Goal: Task Accomplishment & Management: Use online tool/utility

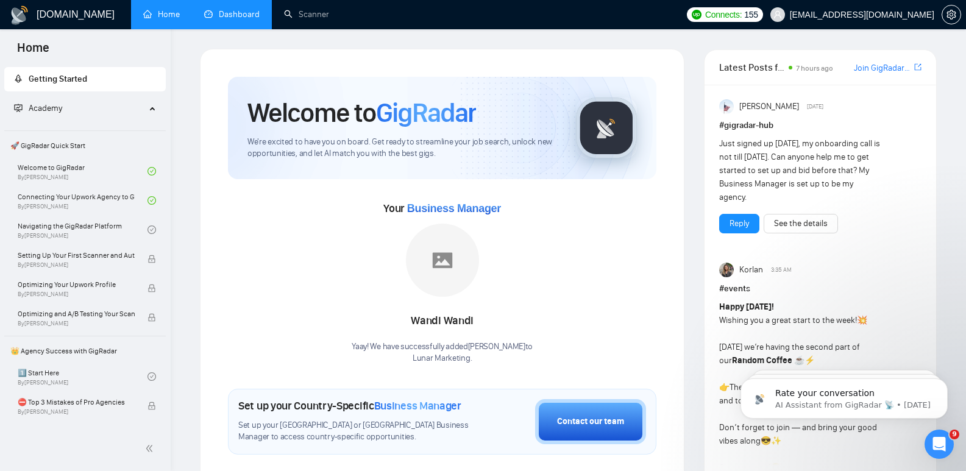
click at [233, 11] on link "Dashboard" at bounding box center [231, 14] width 55 height 10
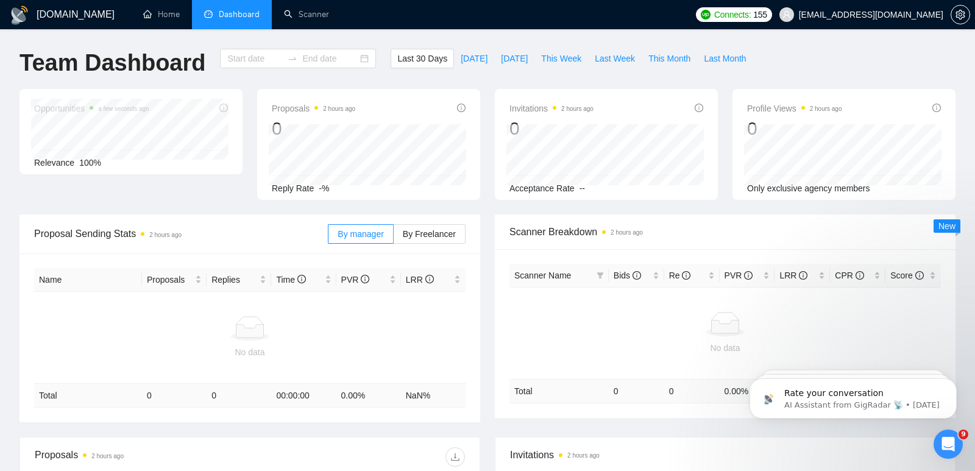
type input "2025-08-23"
type input "2025-09-22"
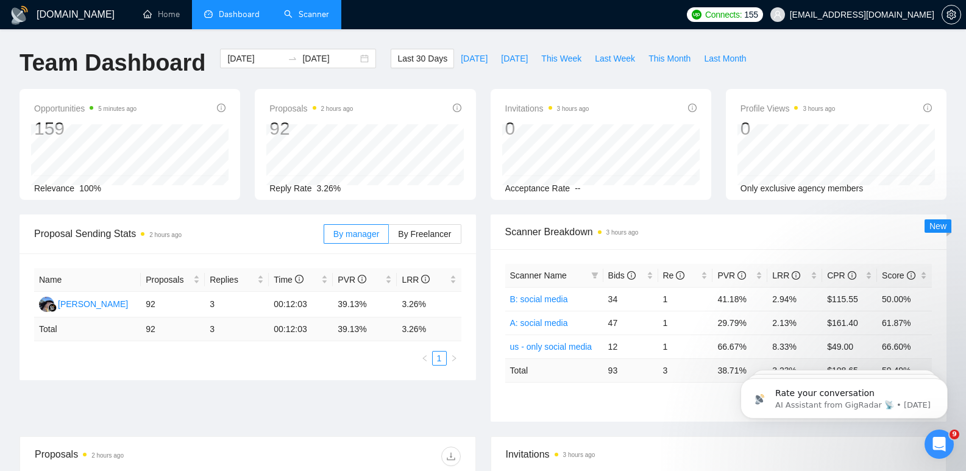
click at [323, 14] on link "Scanner" at bounding box center [306, 14] width 45 height 10
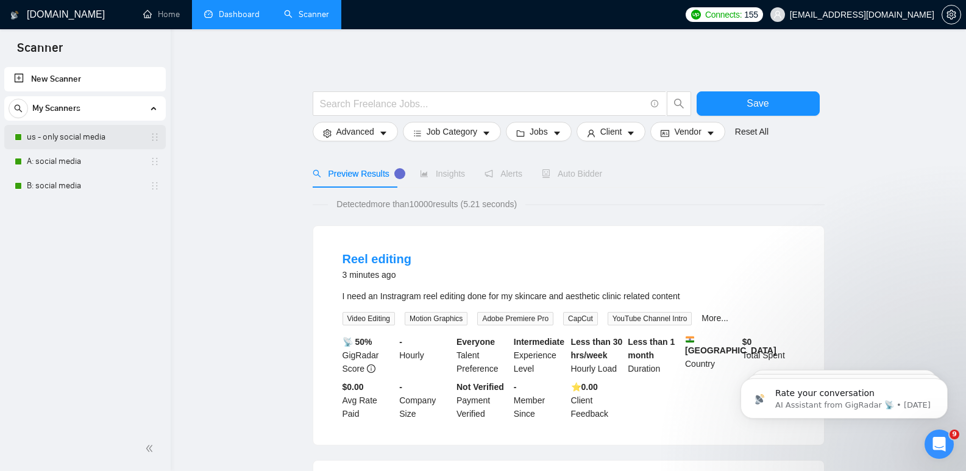
click at [83, 138] on link "us - only social media" at bounding box center [85, 137] width 116 height 24
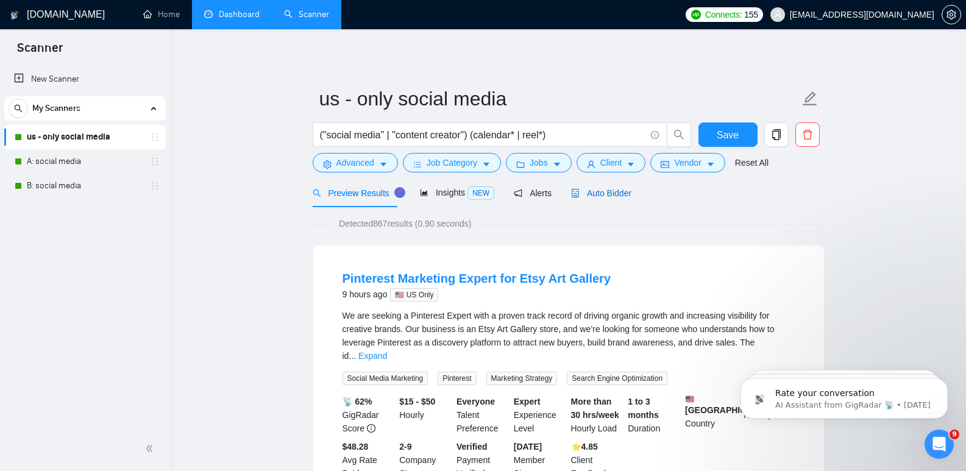
click at [576, 196] on span "Auto Bidder" at bounding box center [601, 193] width 60 height 10
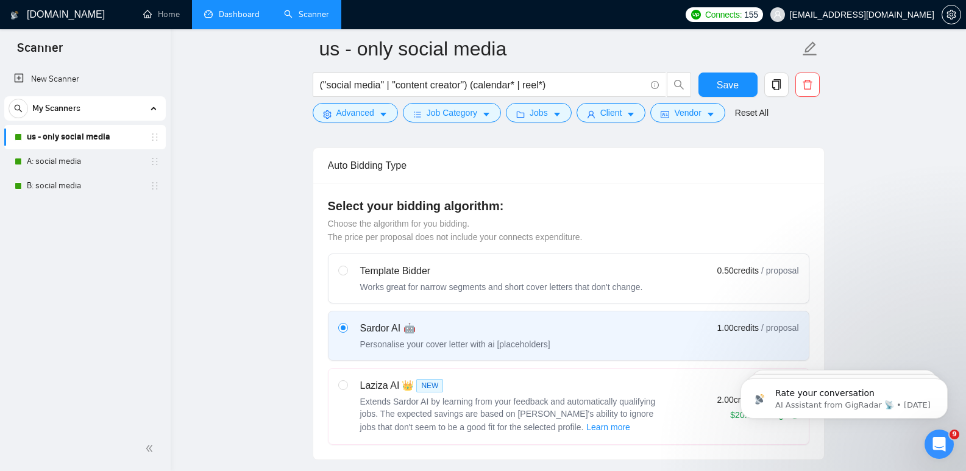
scroll to position [590, 0]
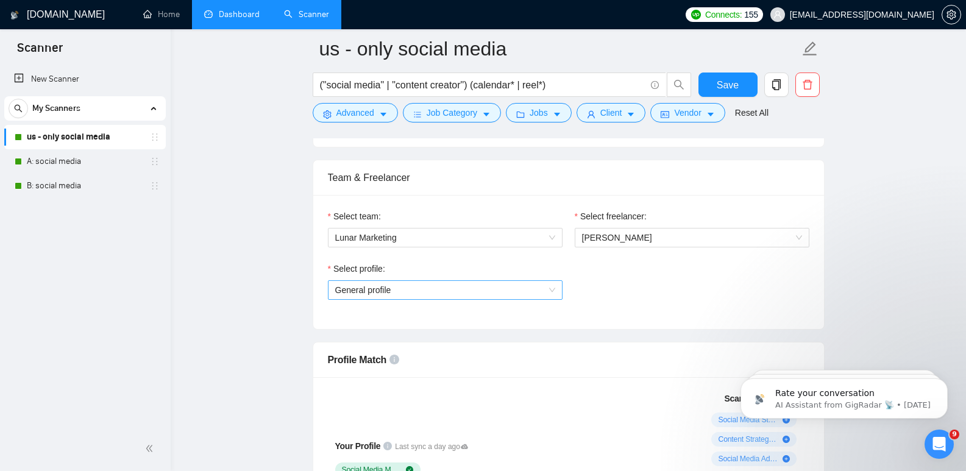
click at [407, 288] on span "General profile" at bounding box center [445, 290] width 220 height 18
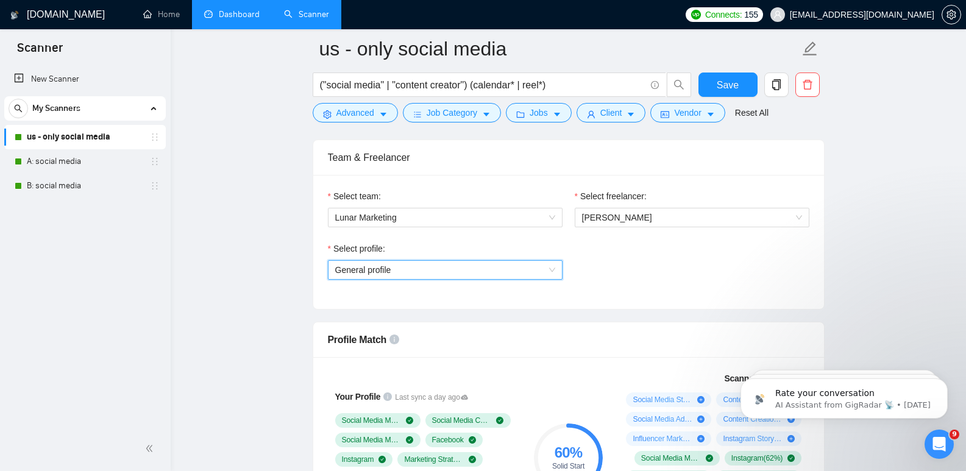
scroll to position [600, 0]
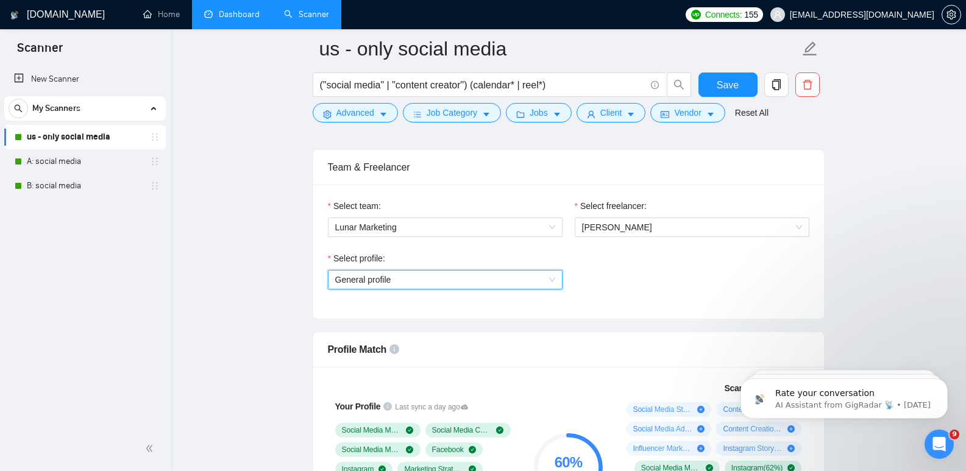
click at [405, 283] on span "General profile" at bounding box center [445, 279] width 220 height 18
click at [373, 281] on span "General profile" at bounding box center [363, 280] width 56 height 10
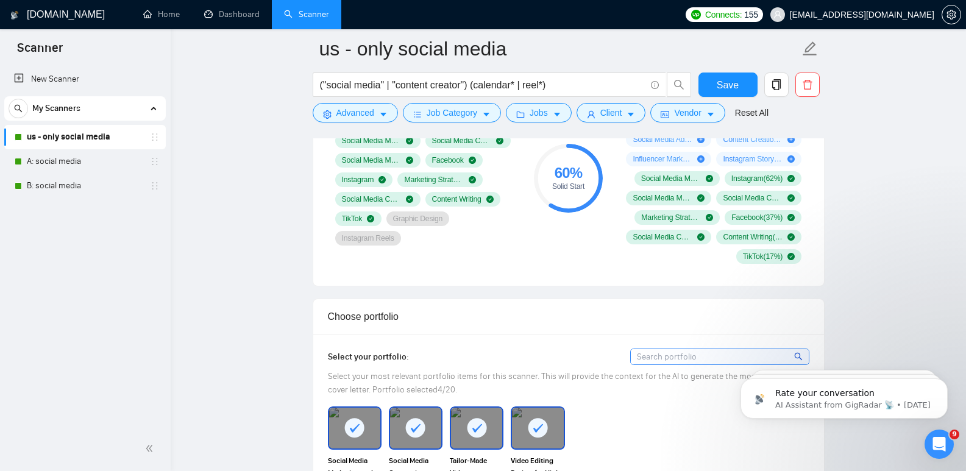
scroll to position [412, 0]
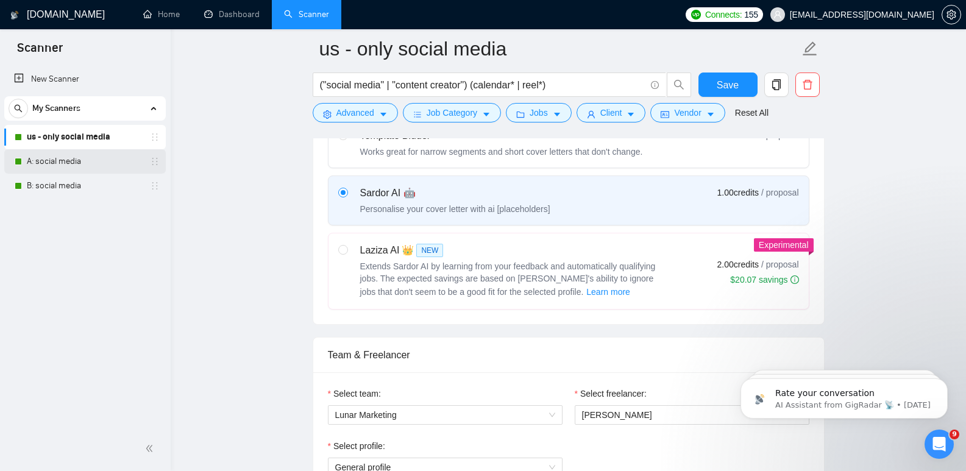
click at [51, 155] on link "A: social media" at bounding box center [85, 161] width 116 height 24
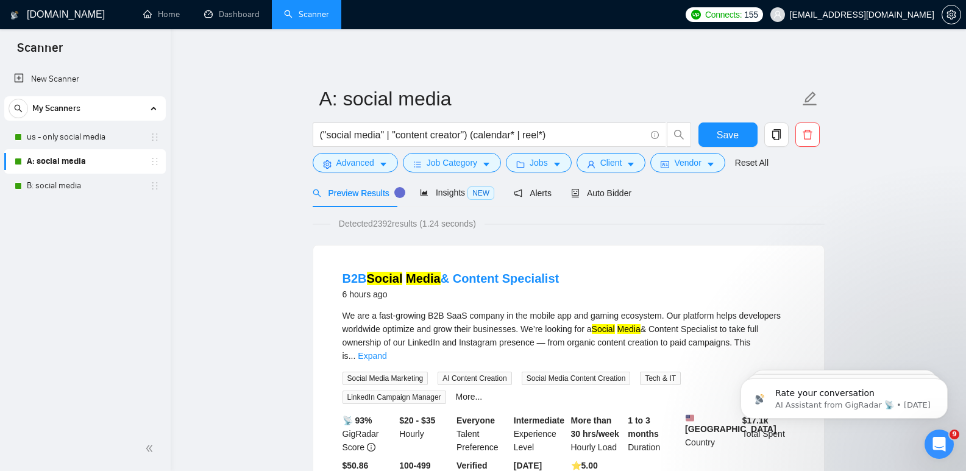
click at [590, 193] on span "Auto Bidder" at bounding box center [601, 193] width 60 height 10
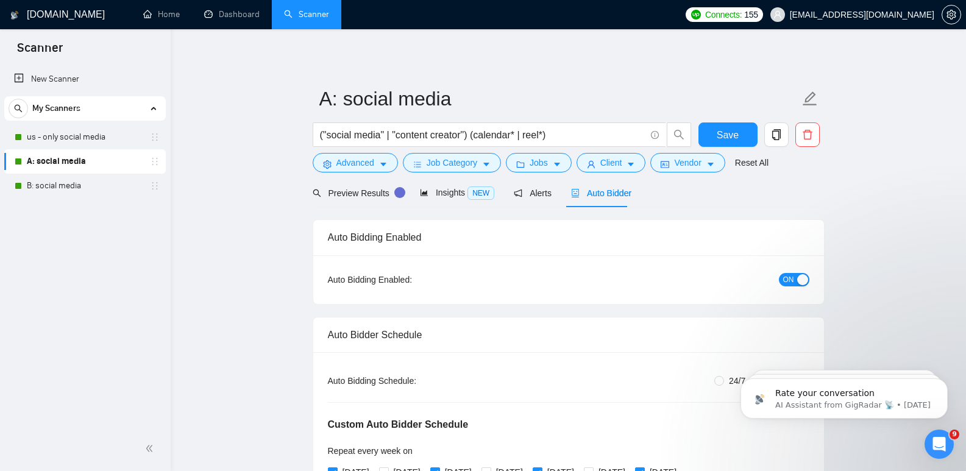
radio input "false"
radio input "true"
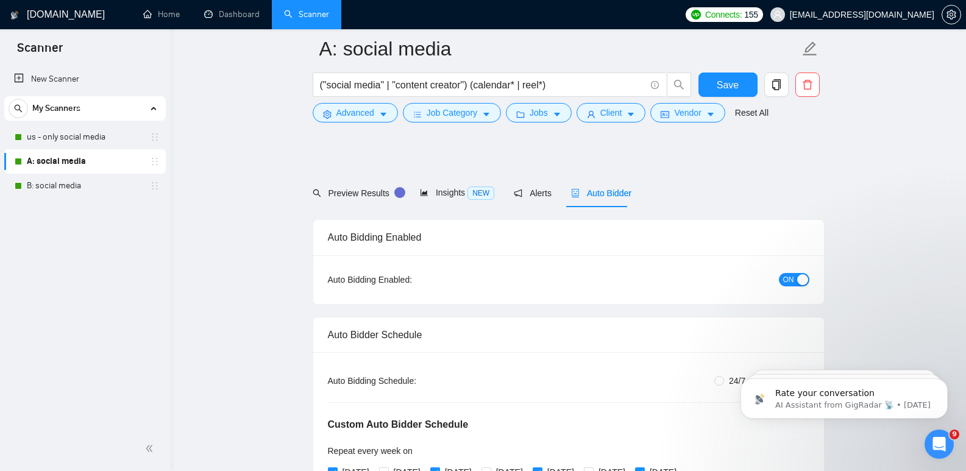
scroll to position [716, 0]
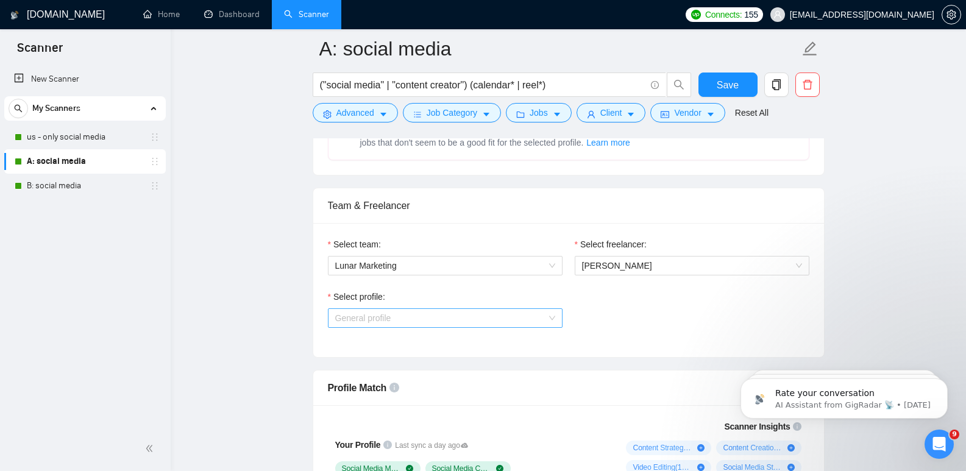
click at [390, 314] on span "General profile" at bounding box center [363, 318] width 56 height 10
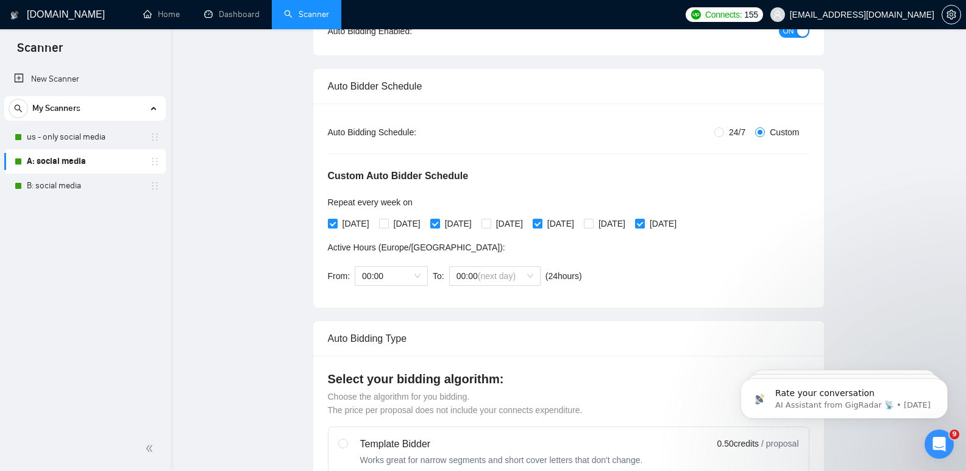
scroll to position [0, 0]
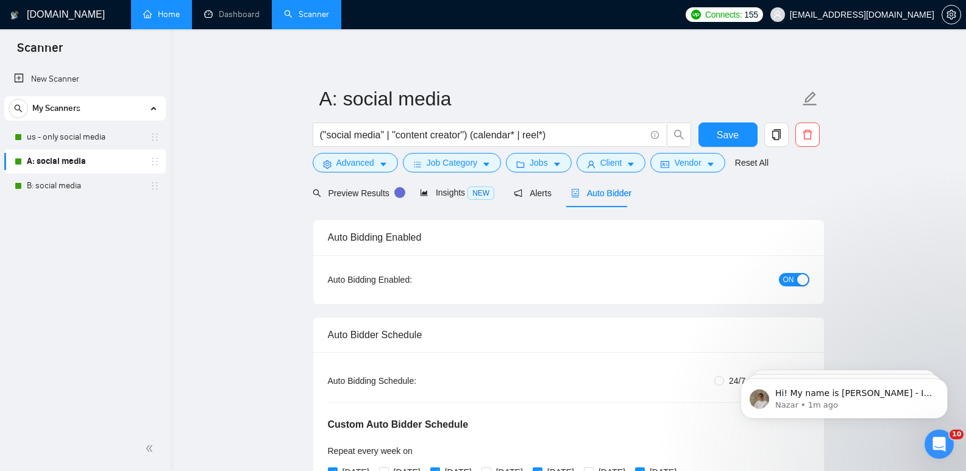
click at [152, 19] on link "Home" at bounding box center [161, 14] width 37 height 10
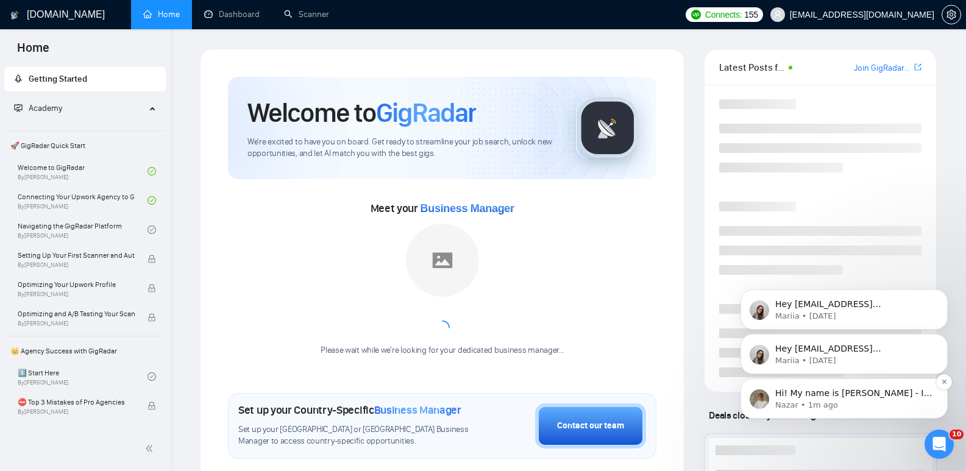
click at [822, 400] on p "Nazar • 1m ago" at bounding box center [853, 405] width 157 height 11
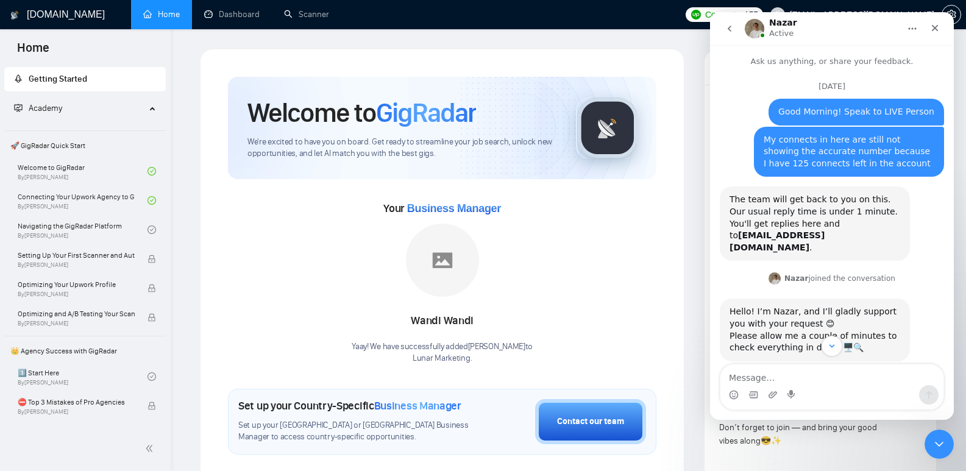
scroll to position [2, 0]
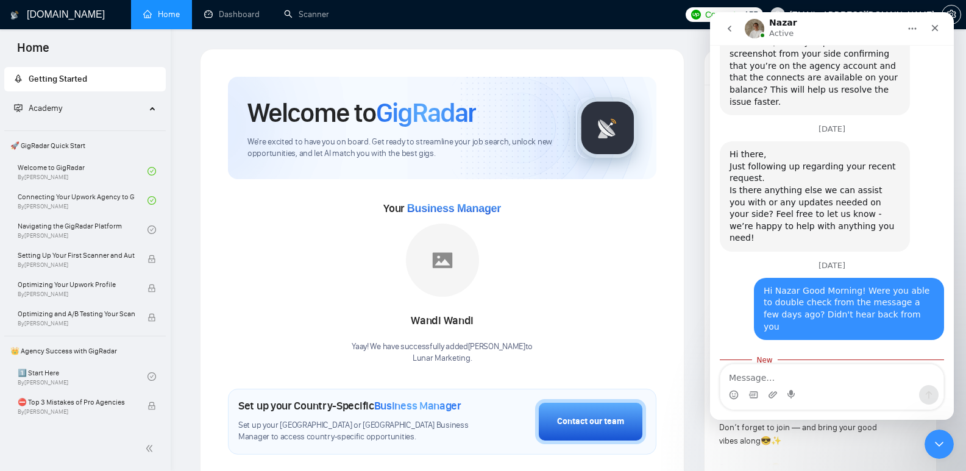
click at [809, 373] on textarea "Message…" at bounding box center [831, 374] width 223 height 21
type textarea "Okay please do"
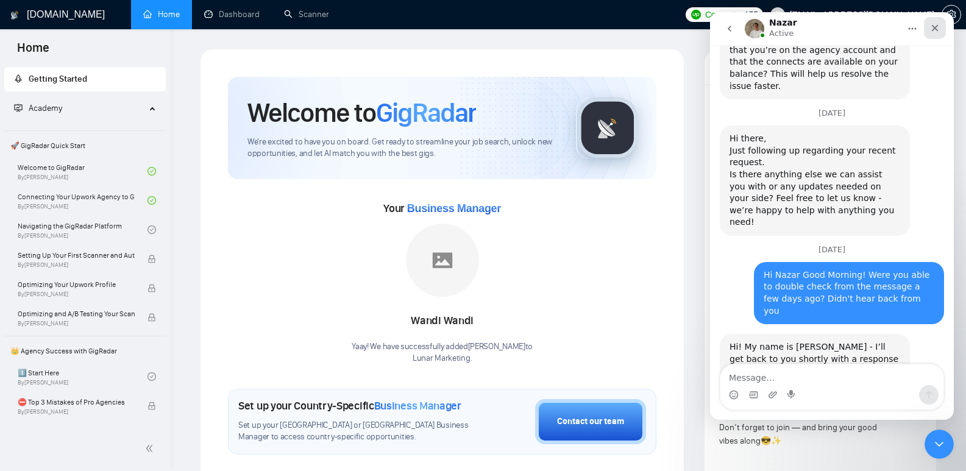
click at [934, 31] on icon "Close" at bounding box center [935, 28] width 10 height 10
